Goal: Information Seeking & Learning: Find specific page/section

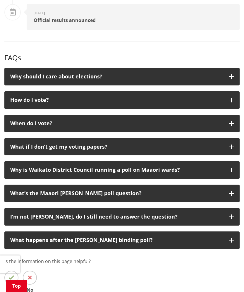
scroll to position [886, 0]
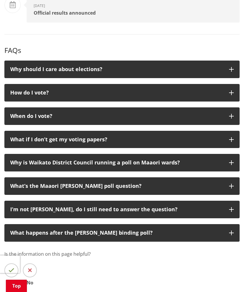
click at [231, 91] on icon "button" at bounding box center [231, 92] width 5 height 5
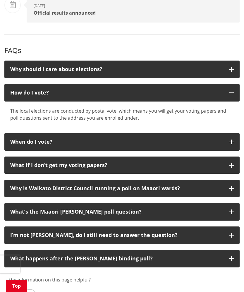
click at [229, 188] on icon "button" at bounding box center [231, 188] width 5 height 5
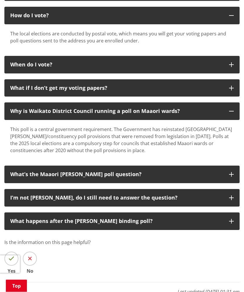
scroll to position [994, 0]
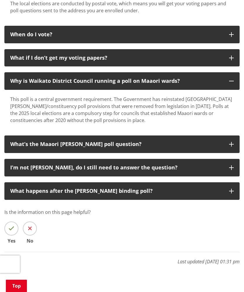
click at [226, 143] on button "What’s the Maaori [PERSON_NAME] poll question?" at bounding box center [121, 145] width 235 height 18
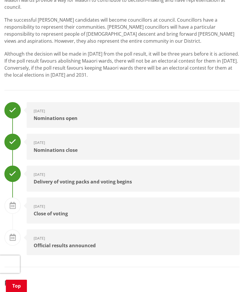
scroll to position [665, 0]
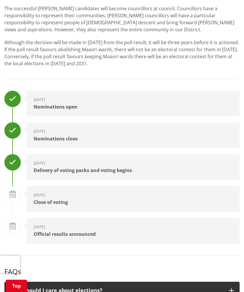
click at [53, 201] on div "Close of voting" at bounding box center [133, 202] width 199 height 5
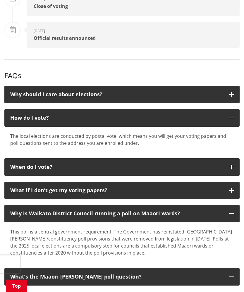
scroll to position [867, 0]
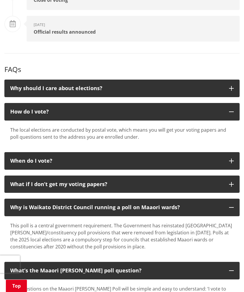
click at [155, 238] on div "This poll is a central government requirement. The Government has reinstated Ma…" at bounding box center [122, 236] width 224 height 28
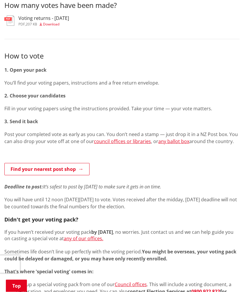
scroll to position [0, 0]
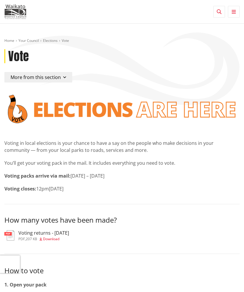
click at [62, 76] on button "More from this section" at bounding box center [38, 77] width 68 height 11
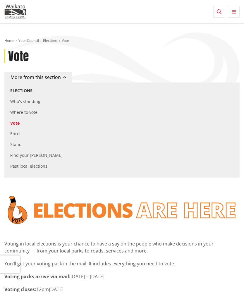
click at [32, 112] on link "Where to vote" at bounding box center [23, 113] width 27 height 6
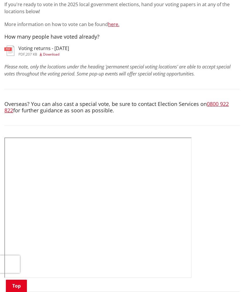
scroll to position [129, 0]
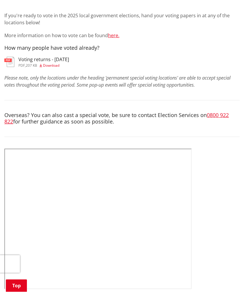
click at [54, 64] on span "Download" at bounding box center [51, 65] width 16 height 5
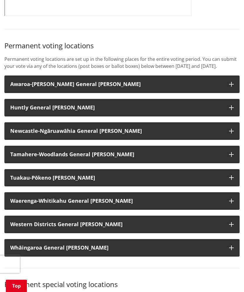
scroll to position [415, 0]
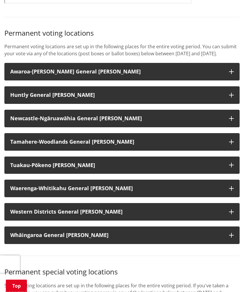
click at [207, 221] on button "Western Districts General [PERSON_NAME]" at bounding box center [121, 213] width 235 height 18
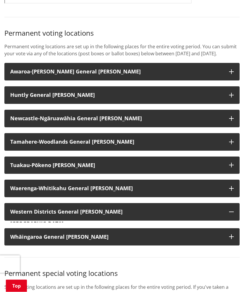
scroll to position [415, 0]
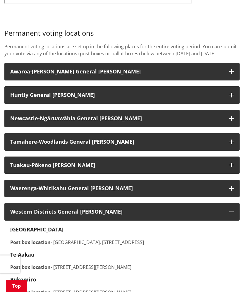
click at [233, 214] on icon "button" at bounding box center [231, 212] width 5 height 5
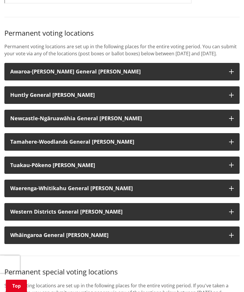
click at [226, 120] on button "Newcastle-Ngāruawāhia General [PERSON_NAME]" at bounding box center [121, 119] width 235 height 18
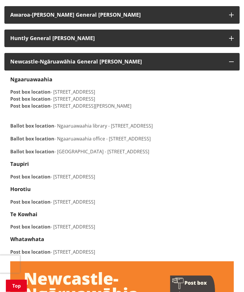
scroll to position [471, 0]
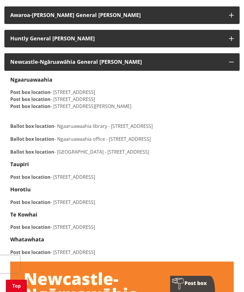
click at [191, 236] on div "[GEOGRAPHIC_DATA] Post box location - 40 [GEOGRAPHIC_DATA], [GEOGRAPHIC_DATA], …" at bounding box center [122, 166] width 224 height 179
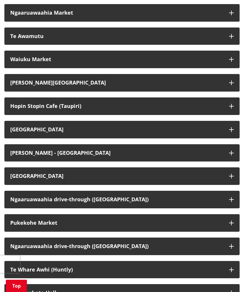
scroll to position [1653, 0]
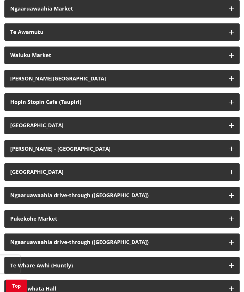
click at [225, 203] on button "Ngaaruawaahia drive-through ([GEOGRAPHIC_DATA])" at bounding box center [121, 196] width 235 height 18
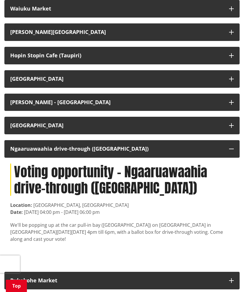
scroll to position [1711, 0]
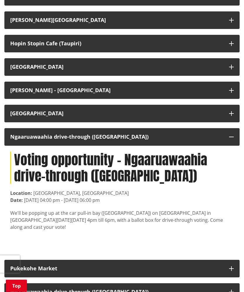
click at [237, 145] on button "Ngaaruawaahia drive-through ([GEOGRAPHIC_DATA])" at bounding box center [121, 138] width 235 height 18
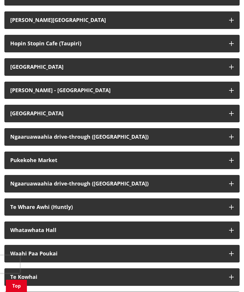
click at [228, 192] on button "Ngaaruawaahia drive-through ([GEOGRAPHIC_DATA])" at bounding box center [121, 184] width 235 height 18
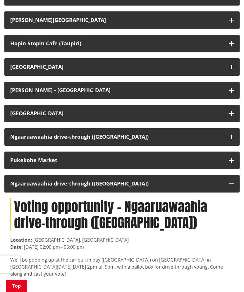
click at [228, 188] on button "Ngaaruawaahia drive-through ([GEOGRAPHIC_DATA])" at bounding box center [121, 184] width 235 height 18
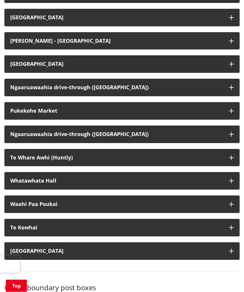
click at [231, 187] on button "Whatawhata Hall" at bounding box center [121, 181] width 235 height 18
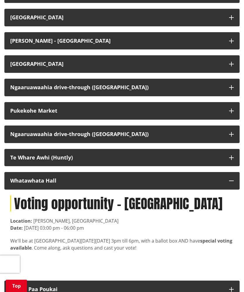
click at [234, 182] on button "Whatawhata Hall" at bounding box center [121, 181] width 235 height 18
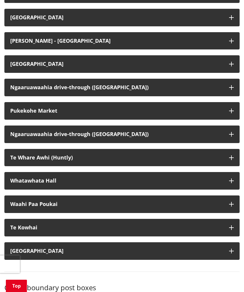
click at [228, 229] on button "Te Kowhai" at bounding box center [121, 228] width 235 height 18
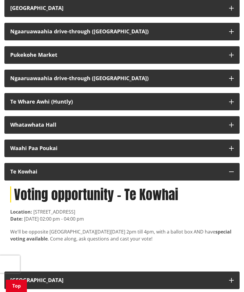
scroll to position [1817, 0]
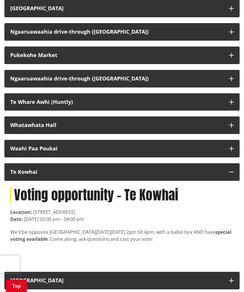
click at [233, 172] on button "Te Kowhai" at bounding box center [121, 172] width 235 height 18
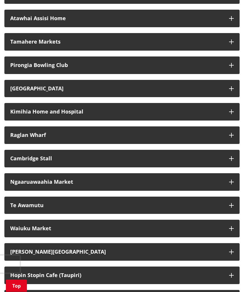
scroll to position [1477, 0]
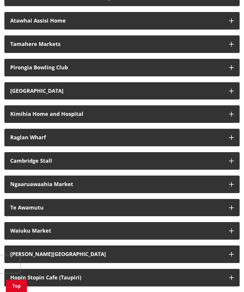
click at [230, 187] on icon "button" at bounding box center [231, 184] width 5 height 5
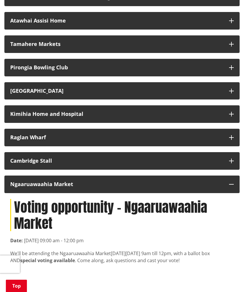
click at [232, 187] on icon "button" at bounding box center [231, 184] width 5 height 5
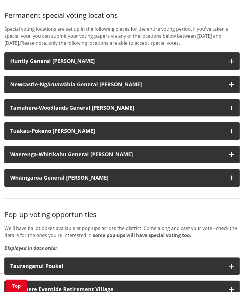
scroll to position [1185, 0]
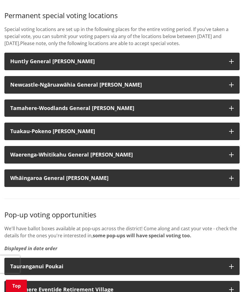
click at [74, 88] on strong "Newcastle-Ngāruawāhia General [PERSON_NAME]" at bounding box center [76, 84] width 132 height 7
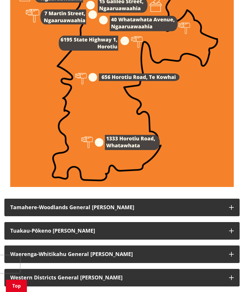
scroll to position [862, 0]
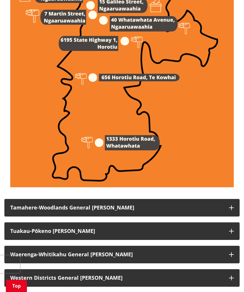
click at [134, 139] on img at bounding box center [122, 29] width 224 height 317
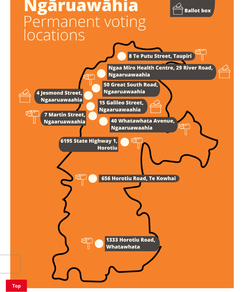
scroll to position [761, 0]
click at [66, 99] on img at bounding box center [122, 130] width 224 height 317
click at [63, 97] on img at bounding box center [122, 130] width 224 height 317
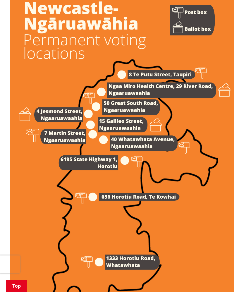
scroll to position [744, 0]
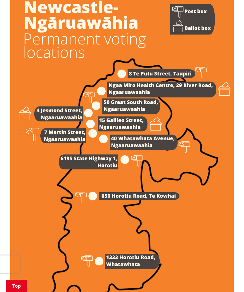
click at [71, 121] on img at bounding box center [122, 148] width 224 height 317
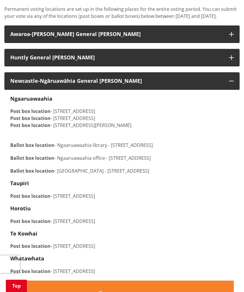
scroll to position [463, 0]
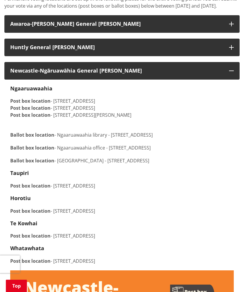
click at [215, 240] on p "Post box location - [STREET_ADDRESS]" at bounding box center [122, 236] width 224 height 7
click at [216, 240] on p "Post box location - [STREET_ADDRESS]" at bounding box center [122, 236] width 224 height 7
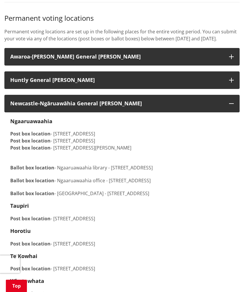
scroll to position [430, 0]
